Goal: Transaction & Acquisition: Purchase product/service

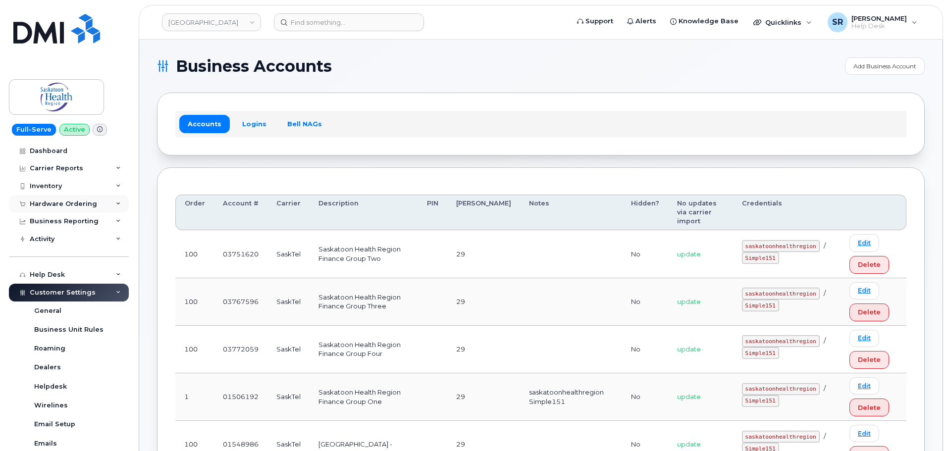
click at [96, 202] on div "Hardware Ordering" at bounding box center [69, 204] width 120 height 18
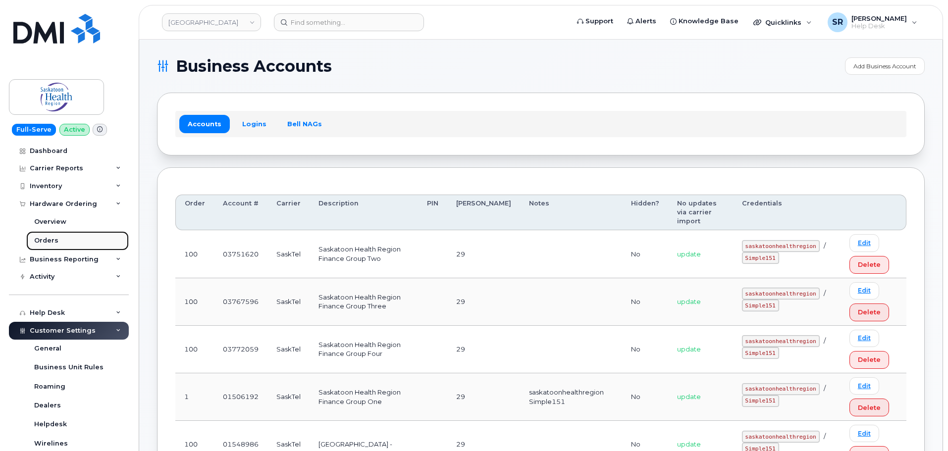
click at [64, 238] on link "Orders" at bounding box center [77, 240] width 103 height 19
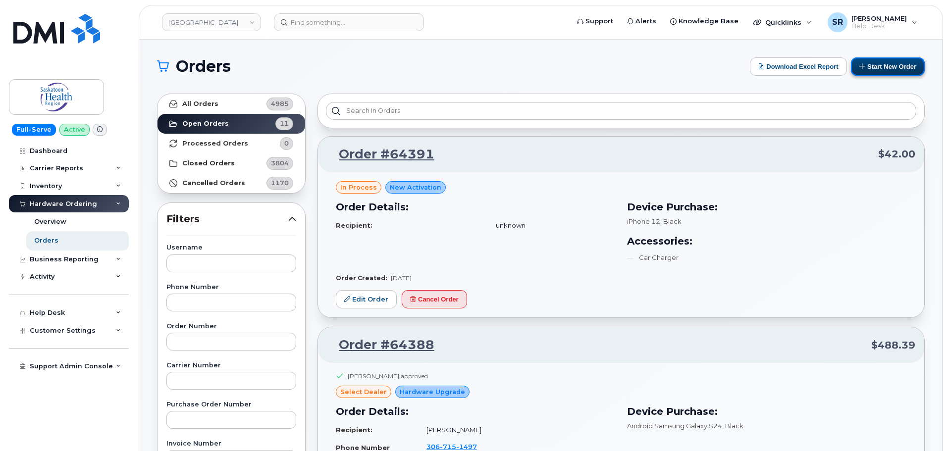
click at [887, 65] on button "Start New Order" at bounding box center [888, 66] width 74 height 18
